Goal: Navigation & Orientation: Find specific page/section

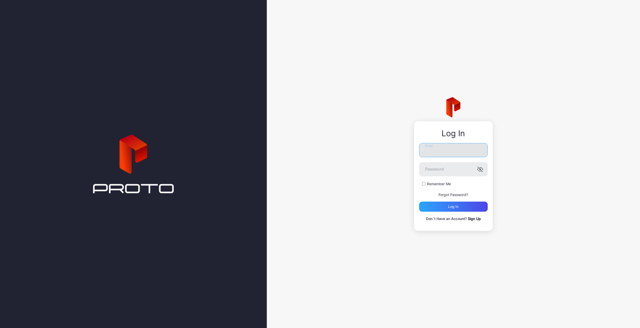
click at [459, 153] on input "Email" at bounding box center [453, 150] width 69 height 14
type input "**********"
click at [419, 202] on button "Log in" at bounding box center [453, 207] width 69 height 10
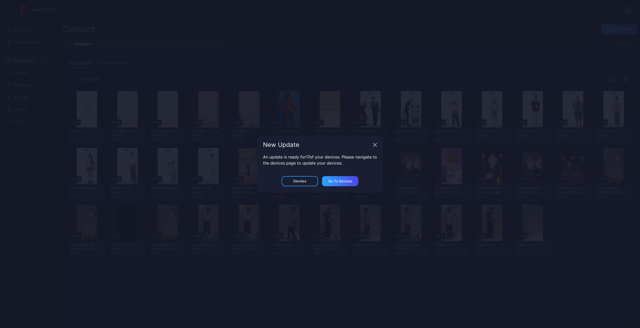
click at [376, 143] on icon "button" at bounding box center [375, 145] width 4 height 4
